Goal: Communication & Community: Ask a question

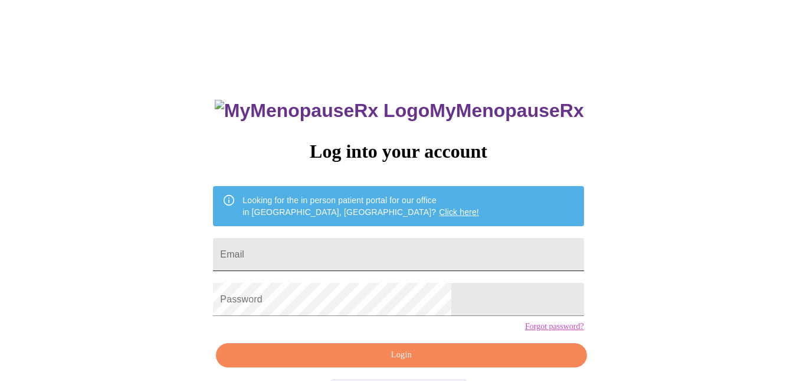
click at [376, 248] on input "Email" at bounding box center [398, 254] width 371 height 33
click at [313, 255] on input "Email" at bounding box center [398, 254] width 371 height 33
type input "[EMAIL_ADDRESS][DOMAIN_NAME]"
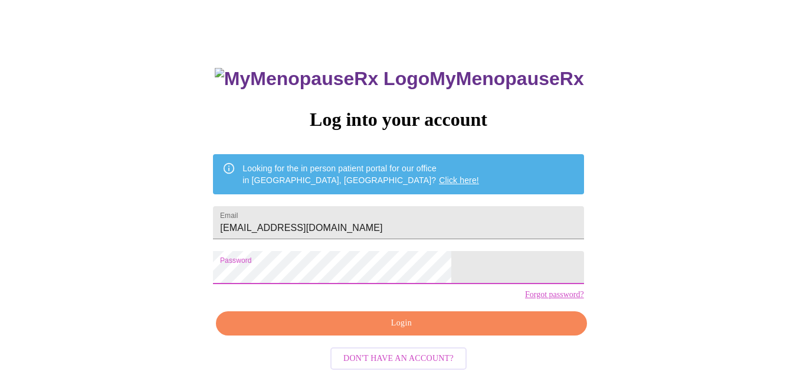
scroll to position [47, 0]
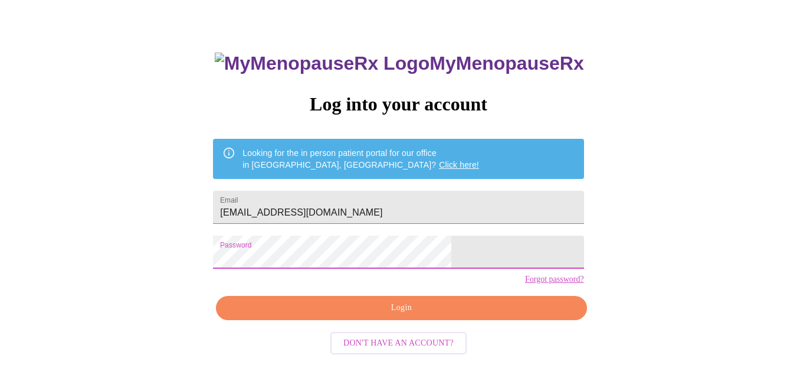
click at [373, 315] on span "Login" at bounding box center [401, 307] width 343 height 15
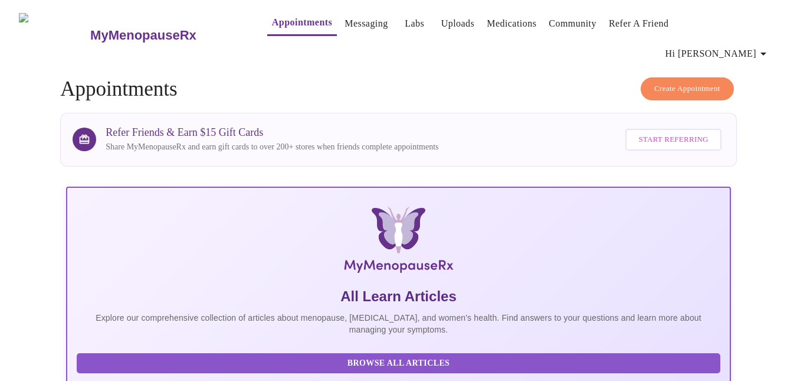
click at [345, 23] on link "Messaging" at bounding box center [366, 23] width 43 height 17
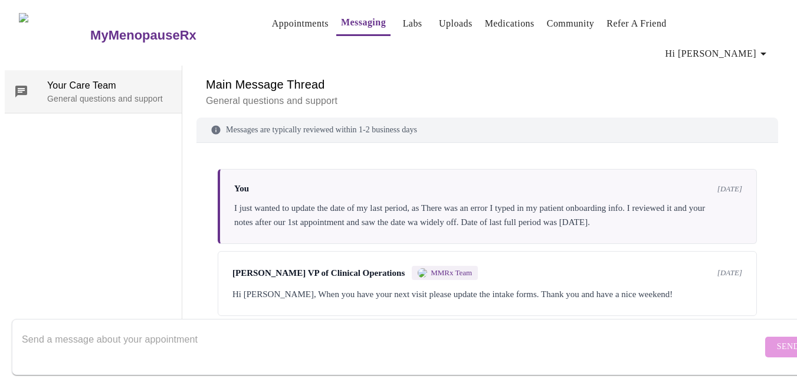
click at [78, 93] on p "General questions and support" at bounding box center [109, 99] width 125 height 12
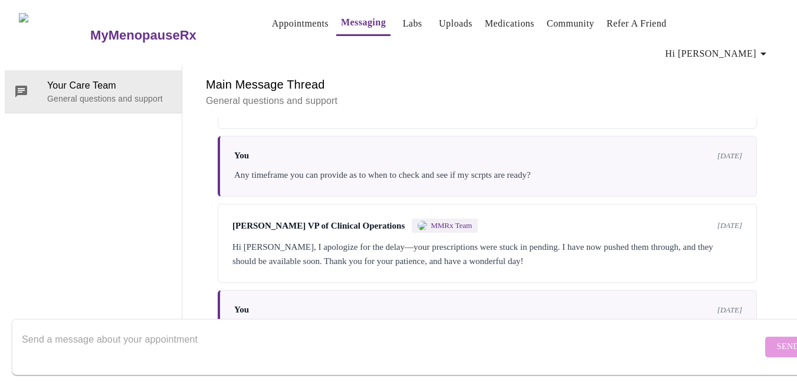
scroll to position [44, 0]
click at [171, 327] on textarea "Send a message about your appointment" at bounding box center [392, 346] width 741 height 38
type textarea "C"
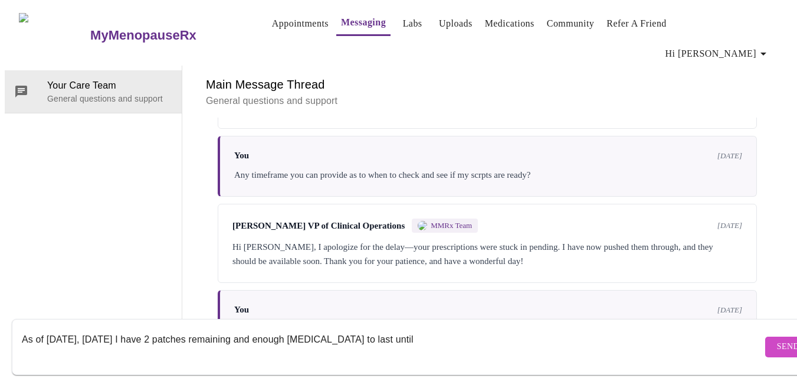
click at [394, 327] on textarea "As of [DATE], [DATE] I have 2 patches remaining and enough [MEDICAL_DATA] to la…" at bounding box center [392, 346] width 741 height 38
click at [537, 327] on textarea "As of [DATE], [DATE] I have 2 patches remaining and enough [MEDICAL_DATA] to la…" at bounding box center [392, 346] width 741 height 38
click at [587, 327] on textarea "As of [DATE], [DATE] I have 2 patches remaining and enough [MEDICAL_DATA] to la…" at bounding box center [392, 346] width 741 height 38
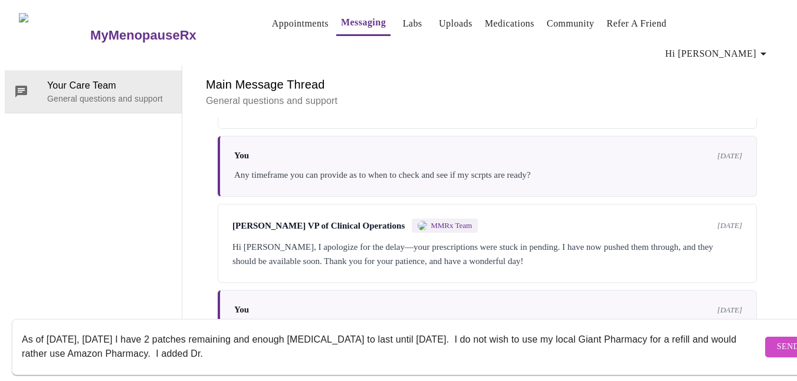
click at [266, 343] on textarea "As of [DATE], [DATE] I have 2 patches remaining and enough [MEDICAL_DATA] to la…" at bounding box center [392, 346] width 741 height 38
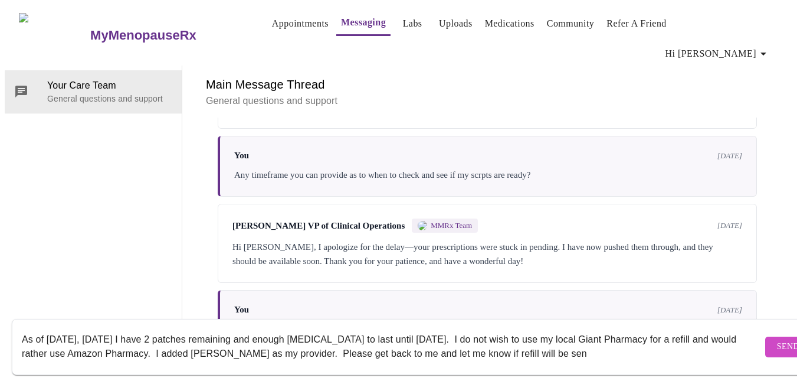
click at [529, 340] on textarea "As of [DATE], [DATE] I have 2 patches remaining and enough [MEDICAL_DATA] to la…" at bounding box center [392, 346] width 741 height 38
click at [611, 343] on textarea "As of [DATE], [DATE] I have 2 patches remaining and enough [MEDICAL_DATA] to la…" at bounding box center [392, 346] width 741 height 38
click at [110, 328] on textarea "As of [DATE], [DATE] I have 2 patches remaining and enough [MEDICAL_DATA] to la…" at bounding box center [392, 346] width 741 height 38
type textarea "As of [DATE], [DATE] I have 2 patches remaining and enough [MEDICAL_DATA] to la…"
click at [777, 339] on span "Send" at bounding box center [788, 346] width 22 height 15
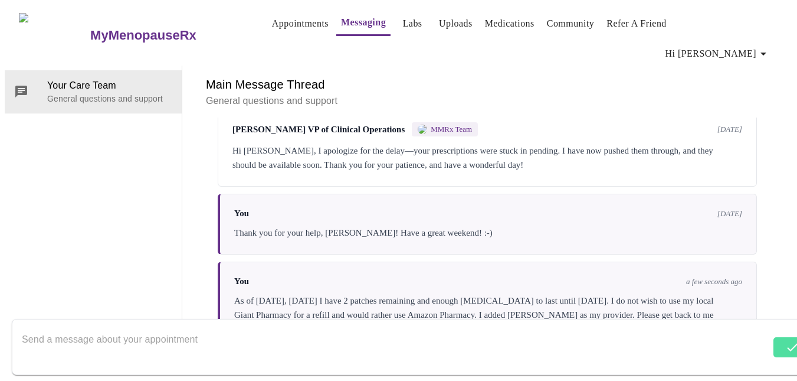
scroll to position [302, 0]
